Goal: Task Accomplishment & Management: Use online tool/utility

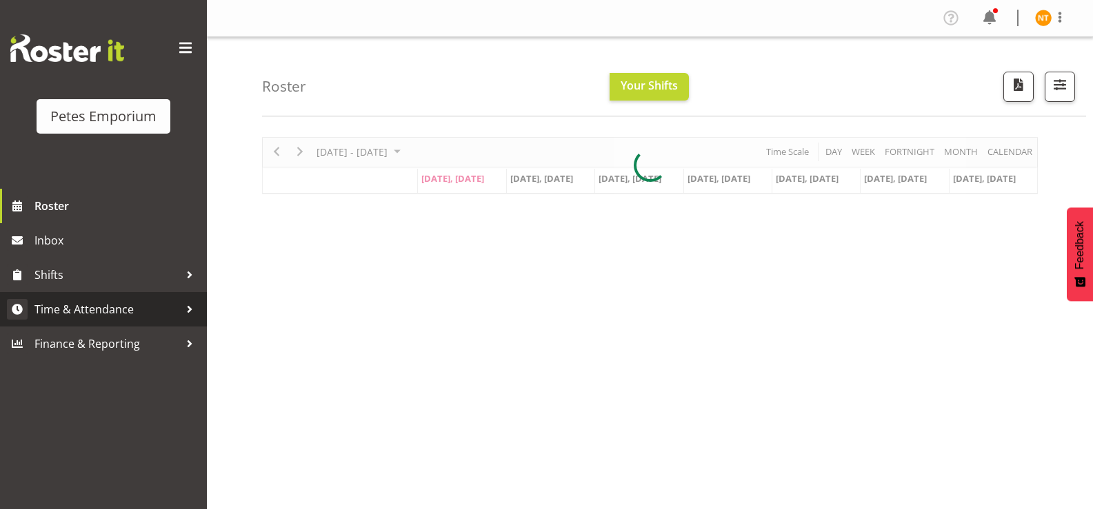
click at [87, 311] on span "Time & Attendance" at bounding box center [106, 309] width 145 height 21
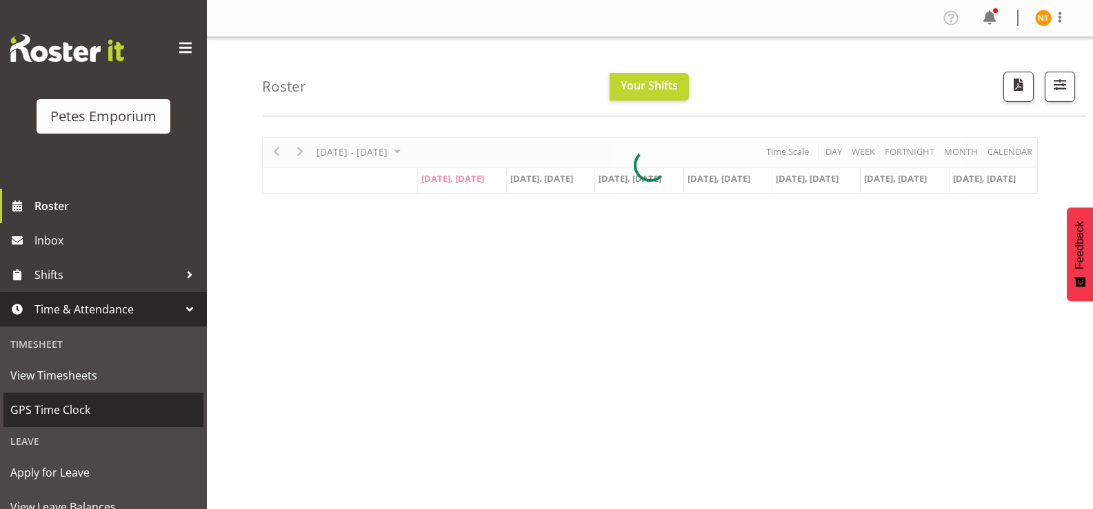
click at [63, 409] on span "GPS Time Clock" at bounding box center [103, 410] width 186 height 21
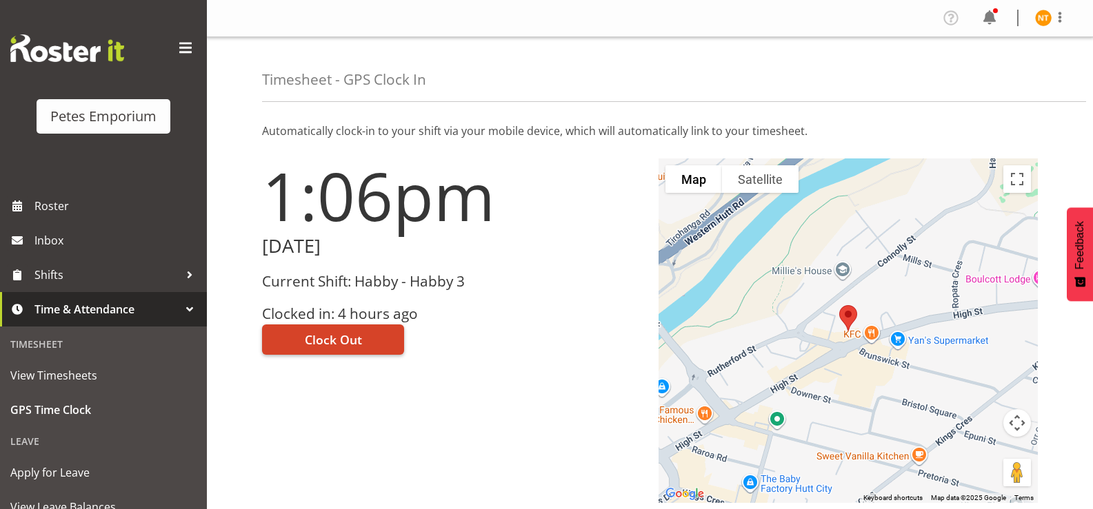
click at [335, 336] on span "Clock Out" at bounding box center [333, 340] width 57 height 18
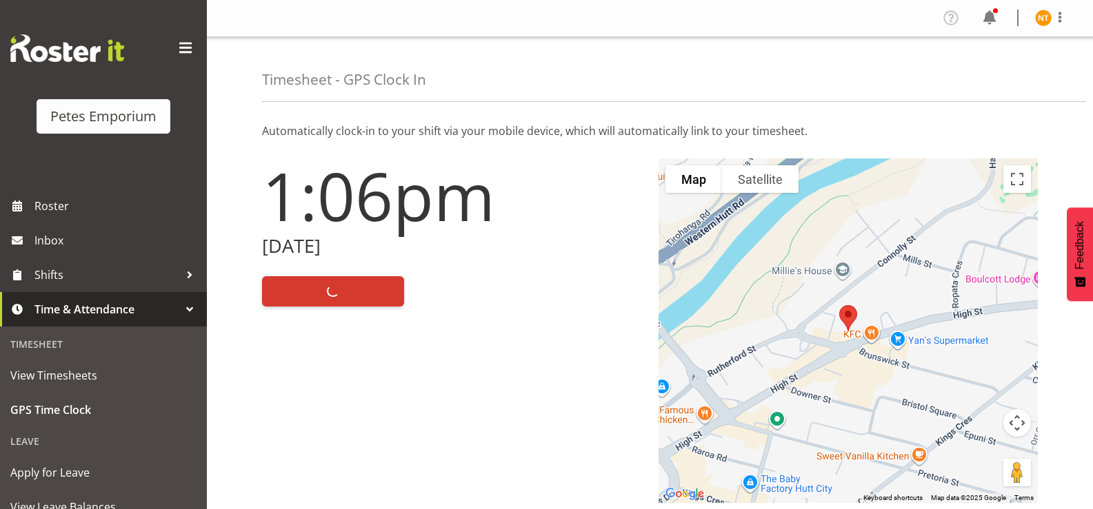
click at [1062, 53] on div "Timesheet - GPS Clock In" at bounding box center [674, 69] width 824 height 65
click at [1043, 14] on img at bounding box center [1043, 18] width 17 height 17
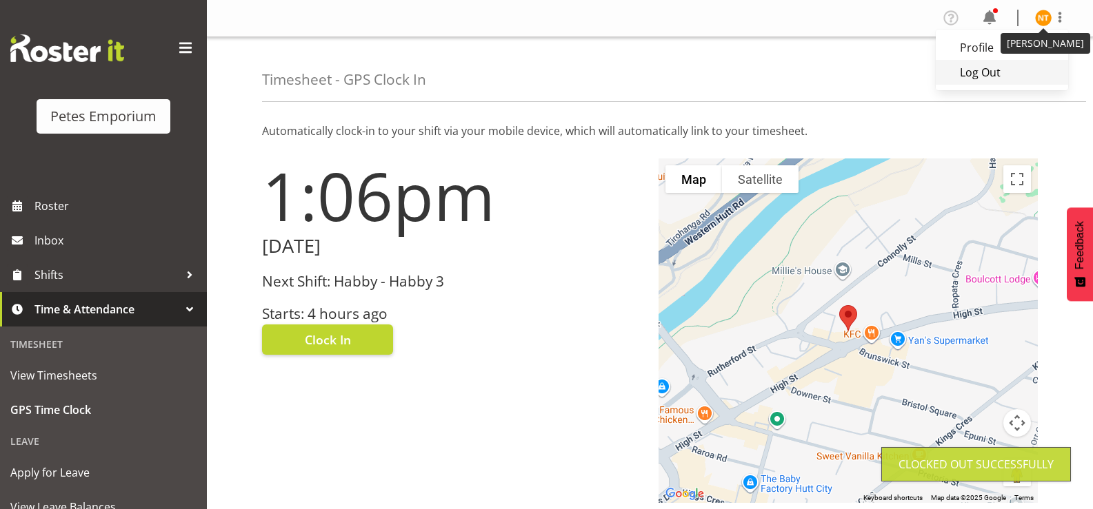
click at [977, 77] on link "Log Out" at bounding box center [1001, 72] width 132 height 25
